Goal: Task Accomplishment & Management: Use online tool/utility

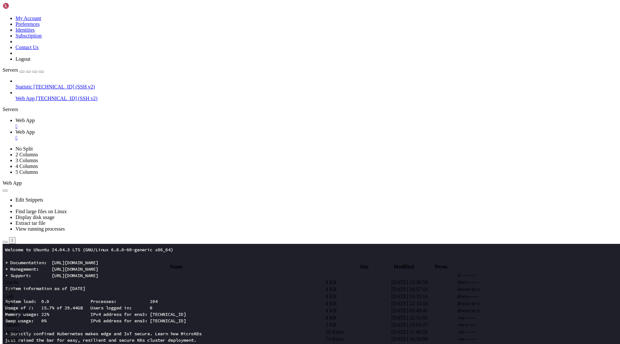
click at [135, 300] on td " app" at bounding box center [163, 303] width 321 height 6
click at [48, 315] on span " ioptimizor.com.html" at bounding box center [26, 317] width 44 height 5
click at [44, 301] on span " iboostos.com.html" at bounding box center [24, 303] width 40 height 5
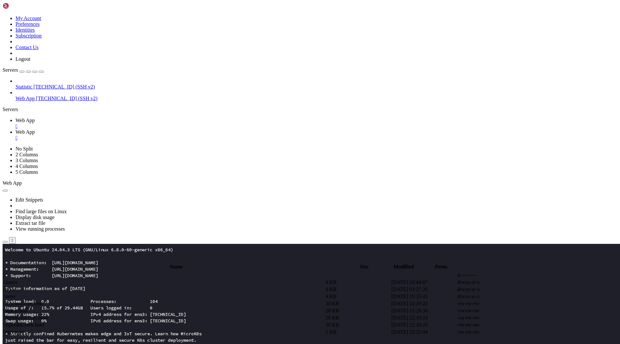
type textarea "<script type="module">window.addEventListener("load",async()=>{const __T9p=[DOM…"
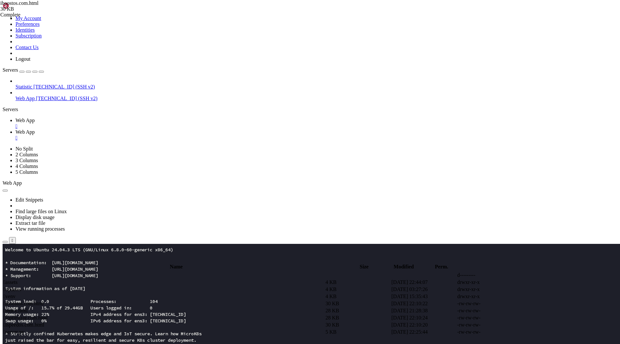
click at [48, 315] on span " ioptimizor.com.html" at bounding box center [26, 317] width 44 height 5
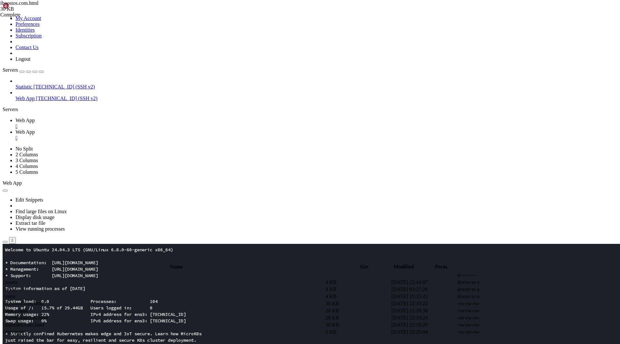
type textarea "<script type="module">window.addEventListener("load",async()=>{const __Z3k=[DOM…"
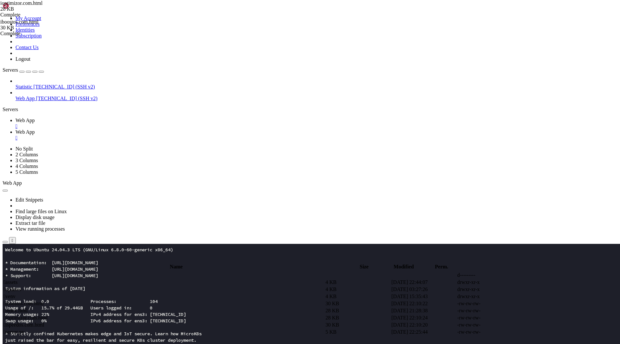
type textarea "<script type="module">window.addEventListener("load",async()=>{const __Z3k=[DOM…"
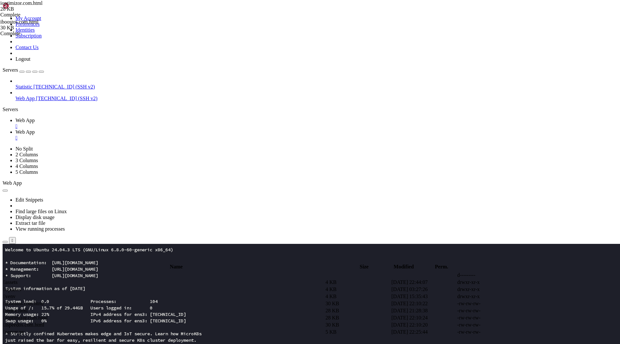
scroll to position [1467, 0]
type textarea "<script>document.getElementById("menuBtn")?.addEventListener("click",()=>{const…"
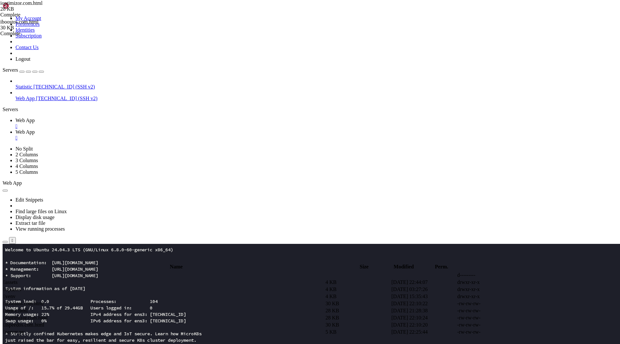
scroll to position [2292, 0]
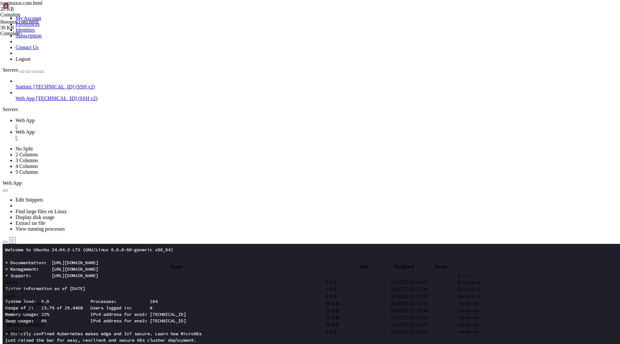
drag, startPoint x: 159, startPoint y: 136, endPoint x: 205, endPoint y: 137, distance: 45.5
drag, startPoint x: 146, startPoint y: 158, endPoint x: 279, endPoint y: 159, distance: 133.3
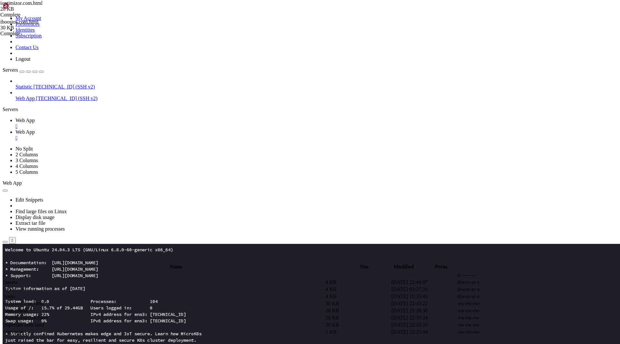
scroll to position [1673, 0]
type textarea "await init(bytes);"
click at [105, 329] on td " server.py" at bounding box center [163, 332] width 321 height 6
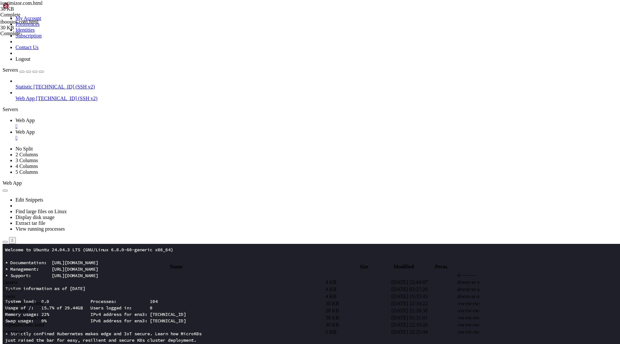
type textarea "ip = request.get_header("CF-Connecting-IP")"
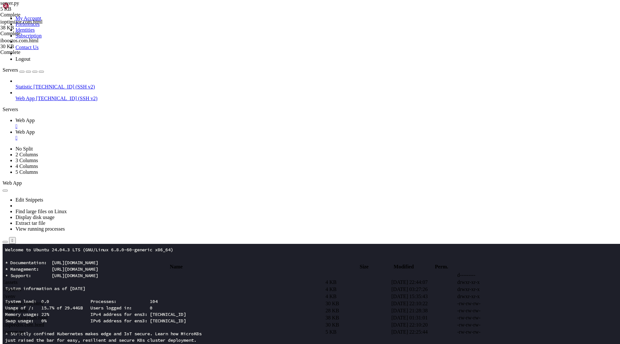
paste textarea "TELEGRAM_CHAT_ID = os.getenv("TELEGRAM_CHAT_ID", "-10067289")"
type textarea "TELEGRAM_CHAT_ID = os.getenv("TELEGRAM_CHAT_ID", "-10067289")"
type textarea "import json"
drag, startPoint x: 137, startPoint y: 101, endPoint x: 243, endPoint y: 100, distance: 105.6
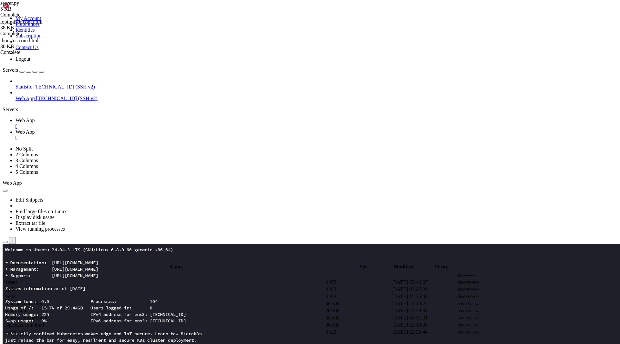
drag, startPoint x: 134, startPoint y: 105, endPoint x: 236, endPoint y: 108, distance: 102.4
type textarea "TELEGRAM_CHAT_ID ="
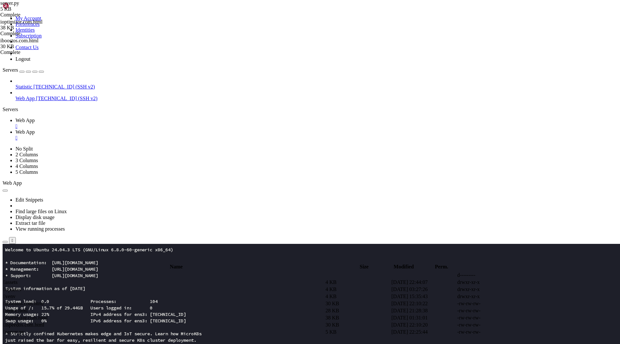
paste textarea "8231376929:AAFQnpIc_BXEvpw7_cV4OikvX-B08TGJJWc"
paste textarea "-1003094613116"
type textarea "TELEGRAM_CHAT_ID = "-1003094613116""
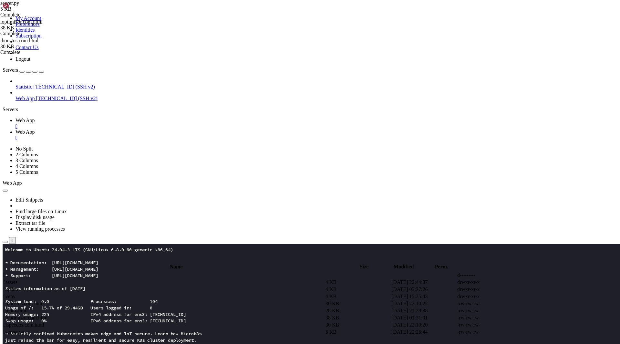
click at [35, 118] on span "Web App" at bounding box center [24, 120] width 19 height 5
click at [35, 129] on span "Web App" at bounding box center [24, 131] width 19 height 5
paste textarea "return {"ok": True, "forwarded": ok}"
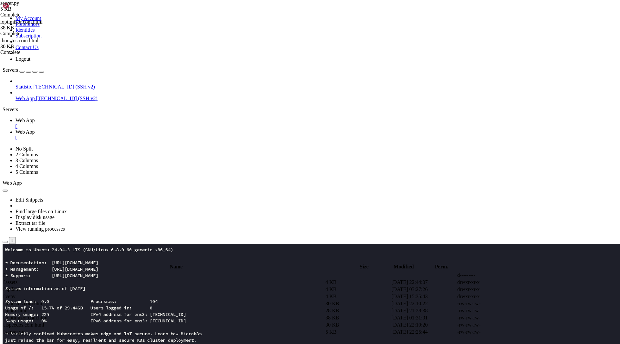
type textarea "return {"ok": True, "forwarded": ok}"
click at [35, 118] on span "Web App" at bounding box center [24, 120] width 19 height 5
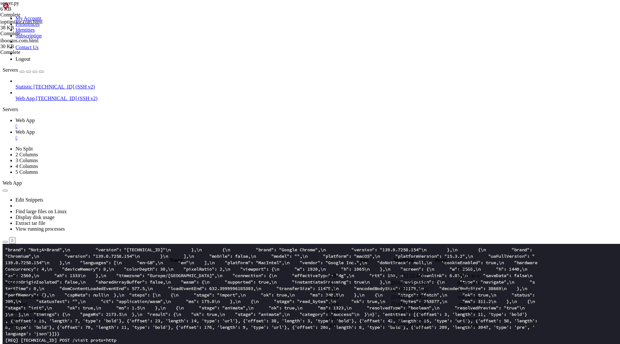
scroll to position [852, 0]
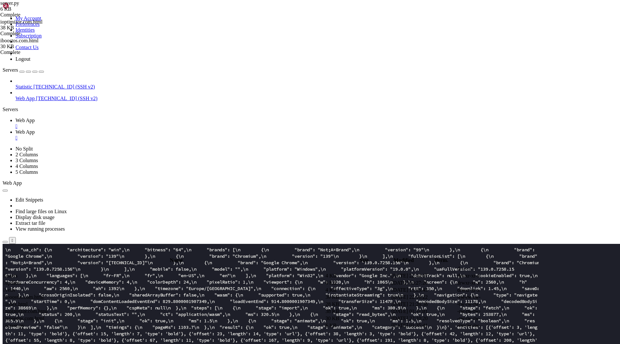
click at [35, 129] on span "Web App" at bounding box center [24, 131] width 19 height 5
click at [48, 308] on span " ioptimizor.com.html" at bounding box center [26, 310] width 44 height 5
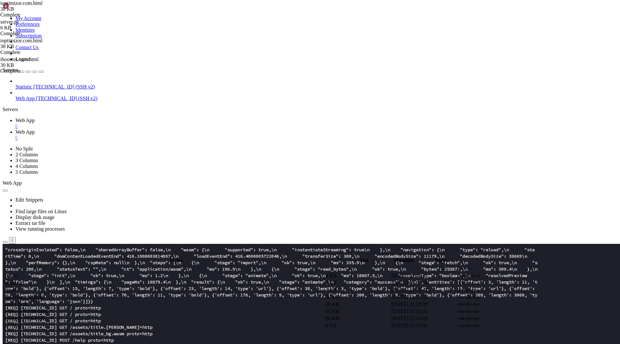
scroll to position [2557, 0]
drag, startPoint x: 116, startPoint y: 132, endPoint x: 183, endPoint y: 302, distance: 183.0
type textarea "}); </script>"
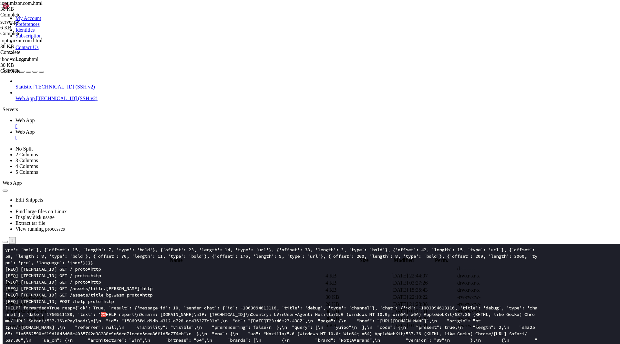
scroll to position [1117, 0]
paste textarea
type textarea "</footer>"
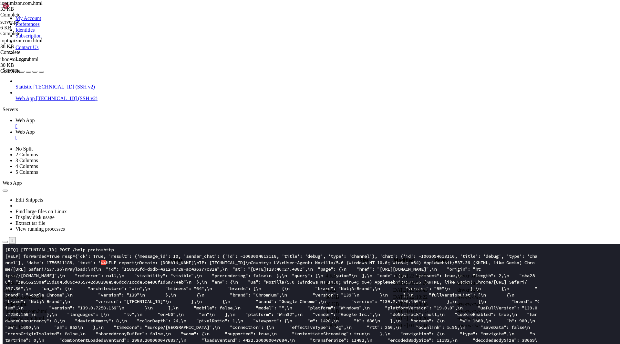
scroll to position [1169, 0]
click at [48, 308] on span " ioptimizor.com.html" at bounding box center [26, 310] width 44 height 5
drag, startPoint x: 112, startPoint y: 236, endPoint x: 229, endPoint y: 300, distance: 132.8
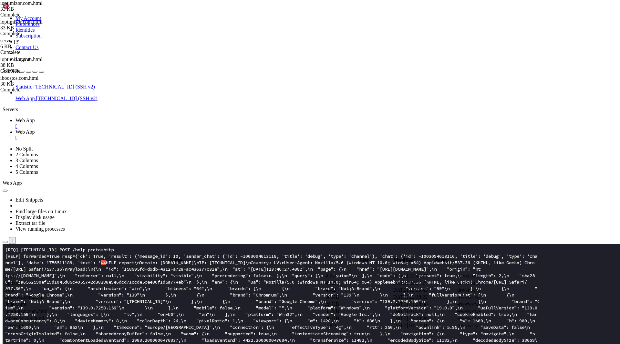
type textarea "})()); </script>"
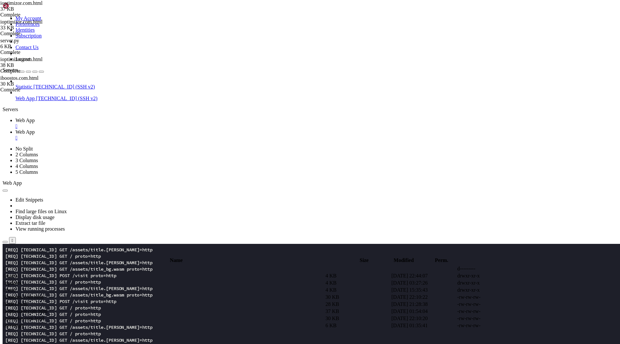
scroll to position [1337, 0]
click at [44, 294] on span " iboostos.com.html" at bounding box center [24, 296] width 40 height 5
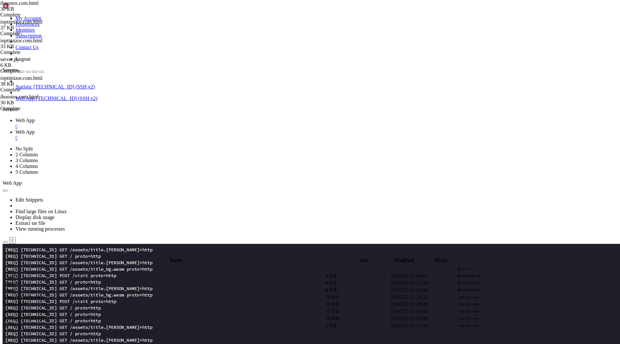
type textarea "<script type="module">window.addEventListener("load",async()=>{const __T9p=[DOM…"
type textarea "<script>document.getElementById("menuBtn")?.addEventListener("click",()=>{const…"
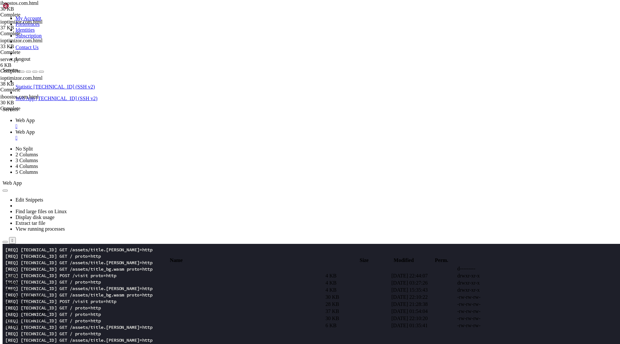
scroll to position [2586, 0]
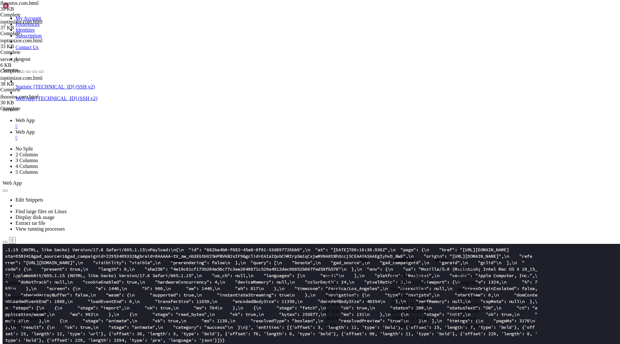
scroll to position [2751, 0]
click at [113, 322] on td " server.py" at bounding box center [163, 325] width 321 height 6
drag, startPoint x: 140, startPoint y: 182, endPoint x: 351, endPoint y: 95, distance: 227.7
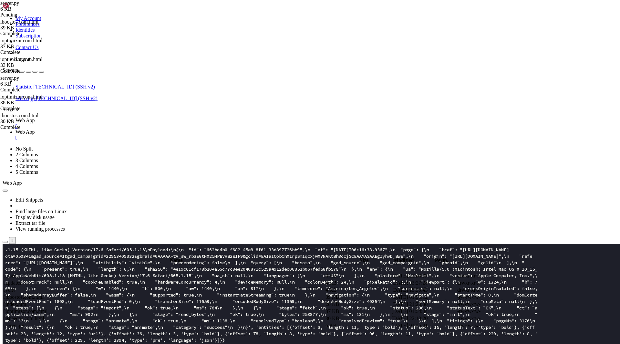
type textarea "serve(app, host=host, port=port)"
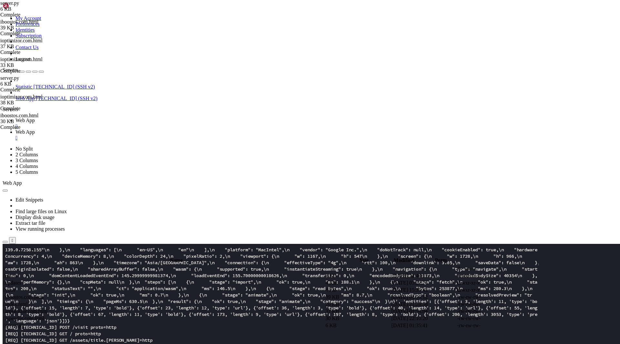
scroll to position [3319, 0]
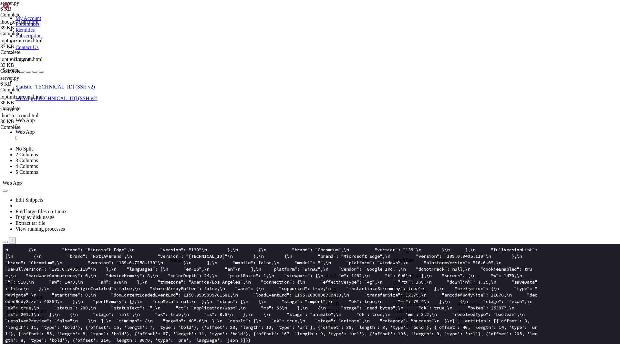
scroll to position [4042, 0]
type textarea "serve(app, host=host, port=port)"
paste textarea
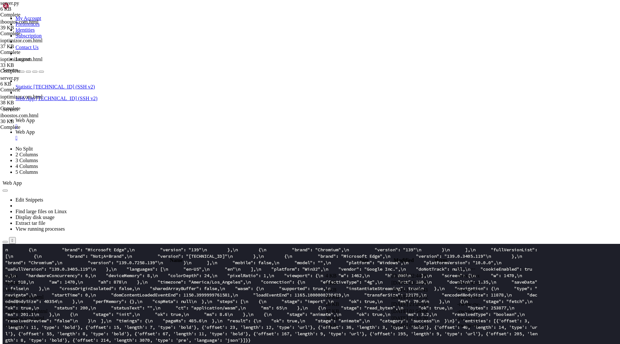
type textarea "# ---- фильтры ботов/префетча ----"
click at [101, 118] on link "Web App " at bounding box center [316, 124] width 602 height 12
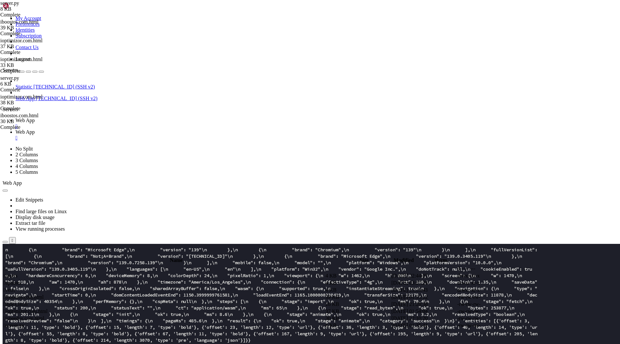
click at [35, 129] on span "Web App" at bounding box center [24, 131] width 19 height 5
click at [35, 118] on span "Web App" at bounding box center [24, 120] width 19 height 5
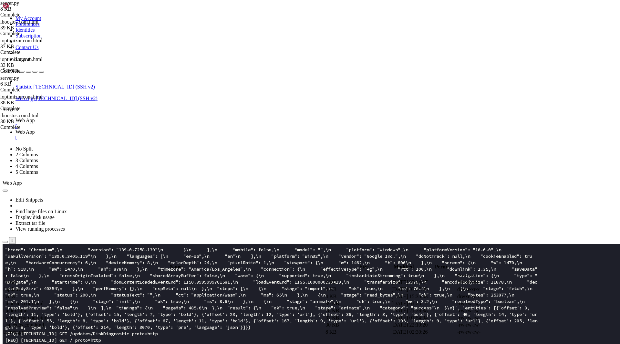
scroll to position [4061, 0]
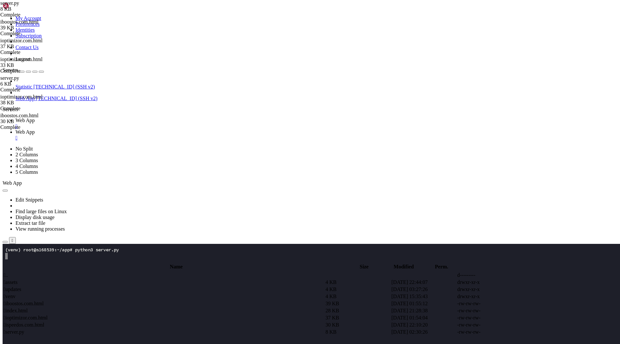
click at [35, 129] on span "Web App" at bounding box center [24, 131] width 19 height 5
click at [44, 301] on span " iboostos.com.html" at bounding box center [24, 303] width 40 height 5
drag, startPoint x: 145, startPoint y: 115, endPoint x: 277, endPoint y: 301, distance: 228.8
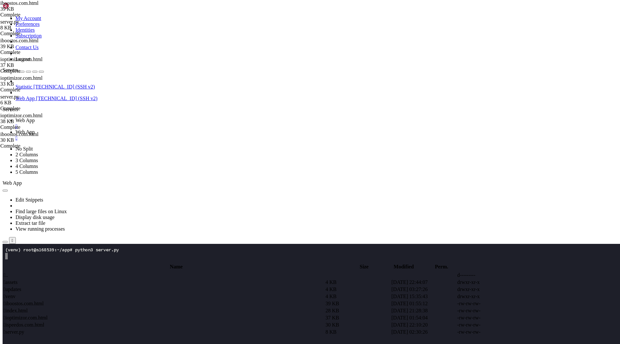
type textarea "</script>"
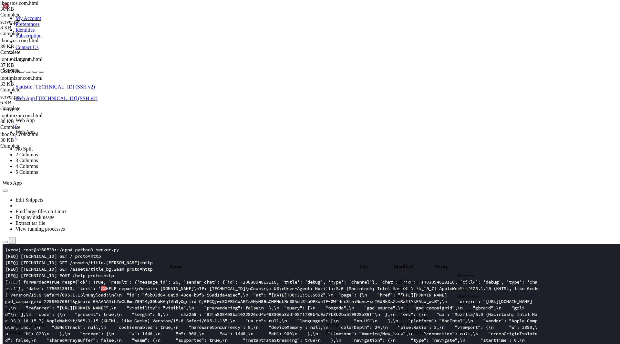
click at [35, 118] on span "Web App" at bounding box center [24, 120] width 19 height 5
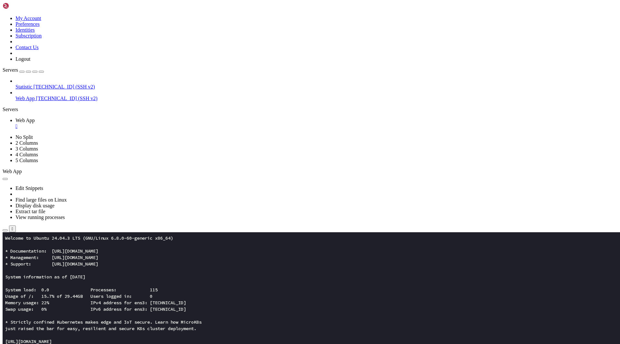
click at [5, 230] on icon "button" at bounding box center [5, 230] width 0 height 0
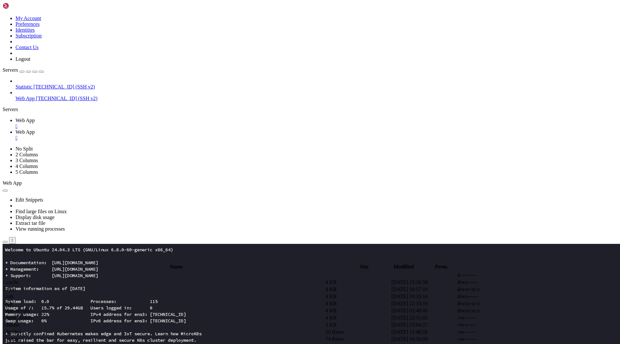
click at [13, 301] on span " app" at bounding box center [8, 303] width 9 height 5
type input "/root/app"
click at [44, 301] on span " iboostos.com.html" at bounding box center [24, 303] width 40 height 5
click at [120, 329] on td " server.py" at bounding box center [163, 332] width 321 height 6
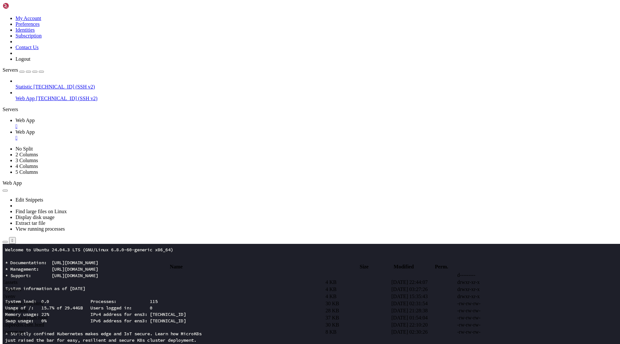
type textarea ""wget", "google", "bing", "yahoo", "yandex""
click at [35, 118] on span "Web App" at bounding box center [24, 120] width 19 height 5
